Goal: Register for event/course

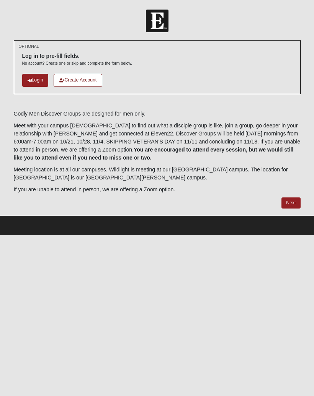
click at [35, 81] on link "Login" at bounding box center [35, 80] width 26 height 13
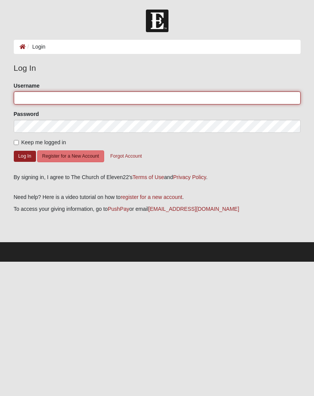
click at [191, 96] on input "Username" at bounding box center [157, 98] width 287 height 13
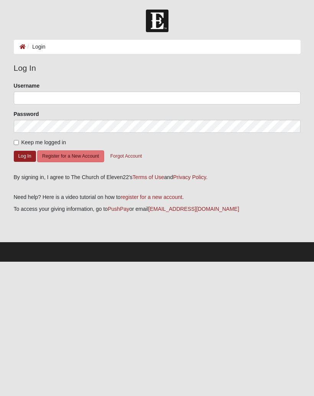
click at [90, 157] on button "Register for a New Account" at bounding box center [70, 157] width 67 height 12
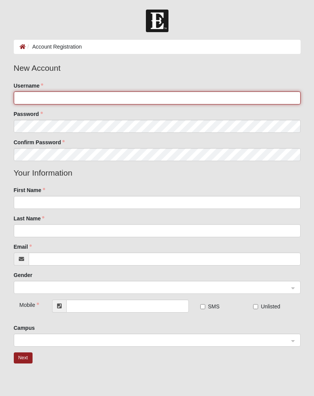
click at [39, 95] on input "Username" at bounding box center [157, 98] width 287 height 13
type input "A"
